Goal: Information Seeking & Learning: Learn about a topic

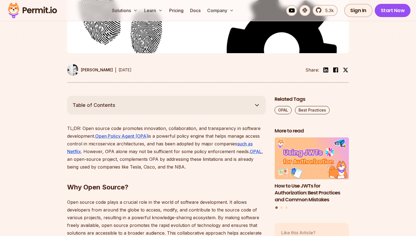
scroll to position [255, 0]
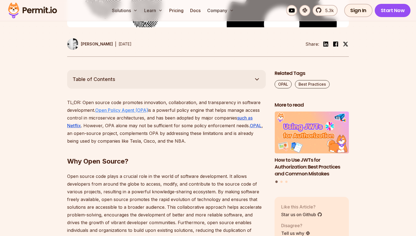
click at [132, 108] on link "Open Policy Agent (OPA)" at bounding box center [121, 110] width 53 height 6
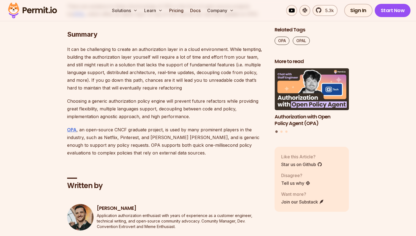
scroll to position [2653, 0]
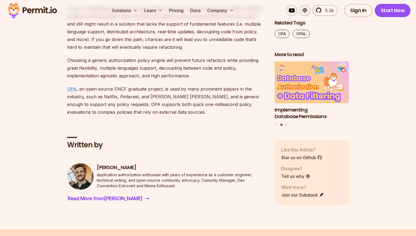
click at [73, 92] on u "OPA" at bounding box center [71, 89] width 9 height 6
